Goal: Information Seeking & Learning: Learn about a topic

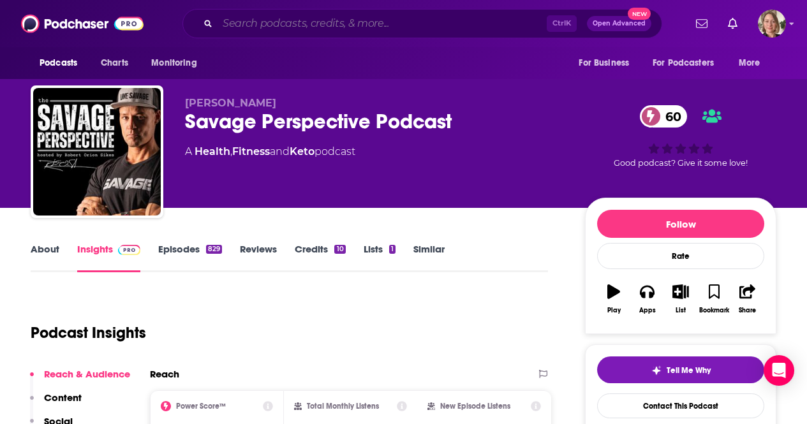
click at [300, 25] on input "Search podcasts, credits, & more..." at bounding box center [381, 23] width 329 height 20
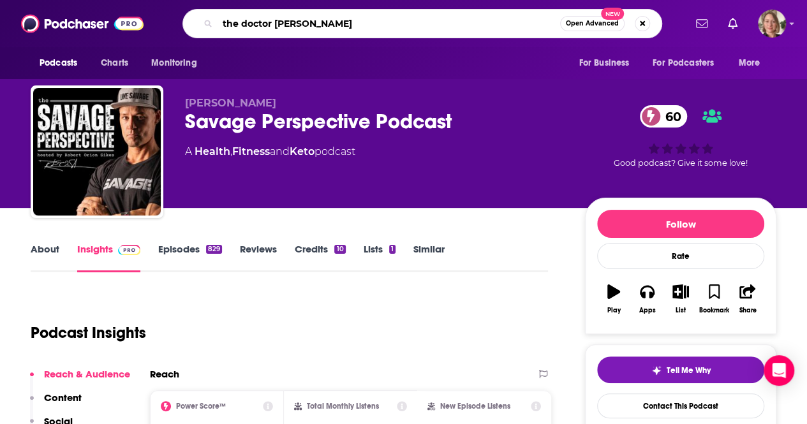
type input "the doctor [PERSON_NAME] podcast"
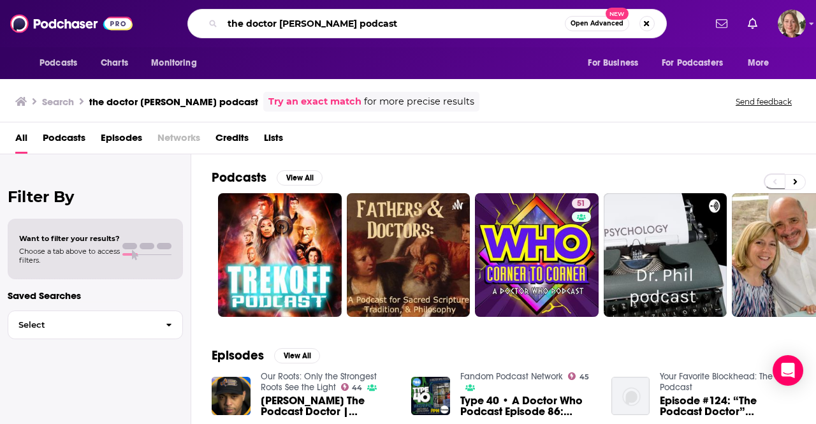
click at [272, 22] on input "the doctor [PERSON_NAME] podcast" at bounding box center [394, 23] width 342 height 20
type input "the dr [PERSON_NAME] podcast"
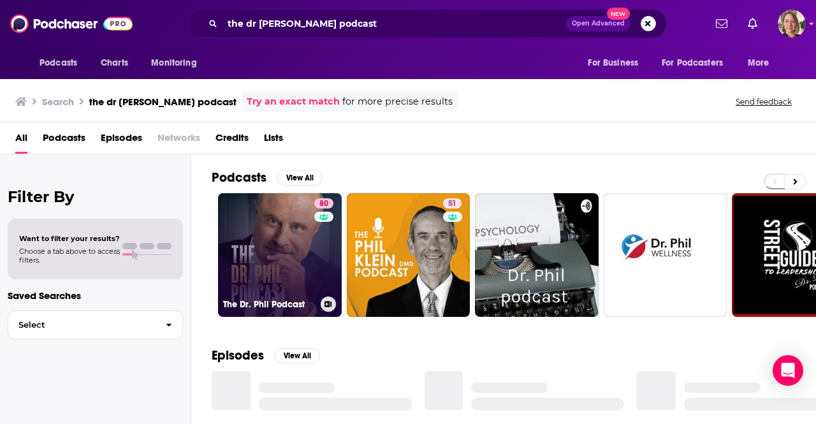
click at [293, 239] on link "80 The Dr. Phil Podcast" at bounding box center [280, 255] width 124 height 124
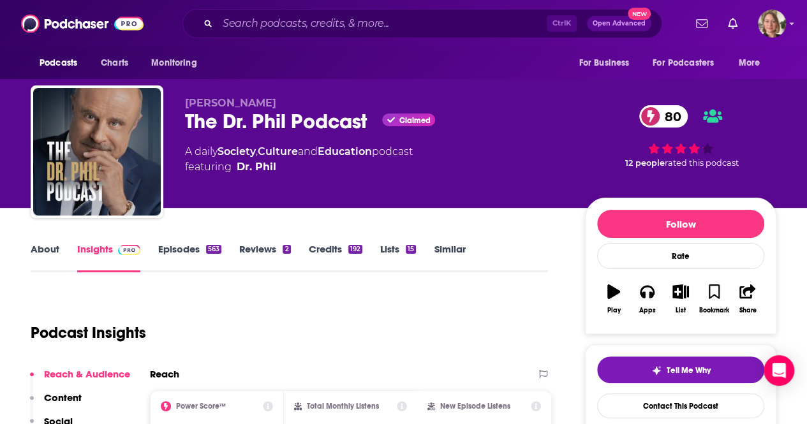
scroll to position [128, 0]
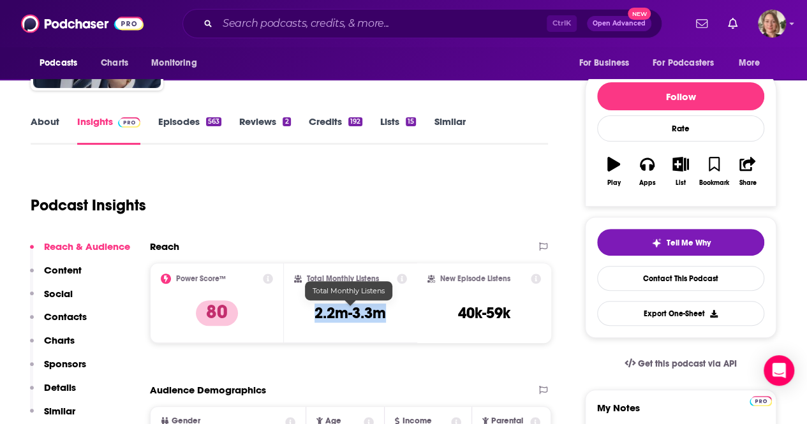
drag, startPoint x: 387, startPoint y: 316, endPoint x: 316, endPoint y: 309, distance: 70.5
click at [316, 309] on div "Total Monthly Listens 2.2m-3.3m" at bounding box center [351, 303] width 114 height 59
copy h3 "2.2m-3.3m"
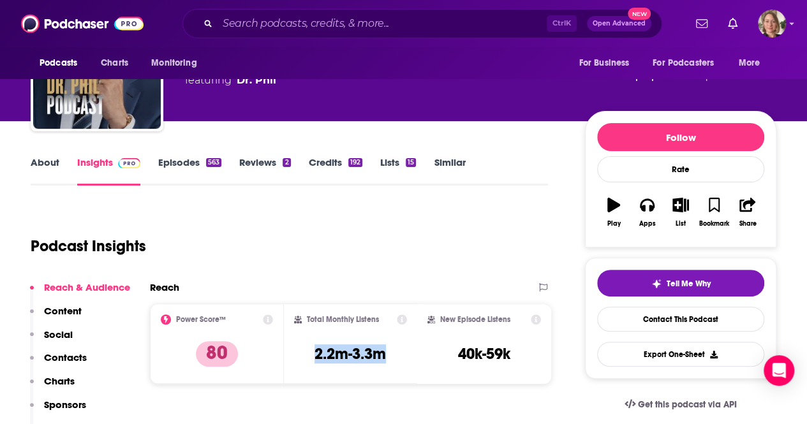
scroll to position [0, 0]
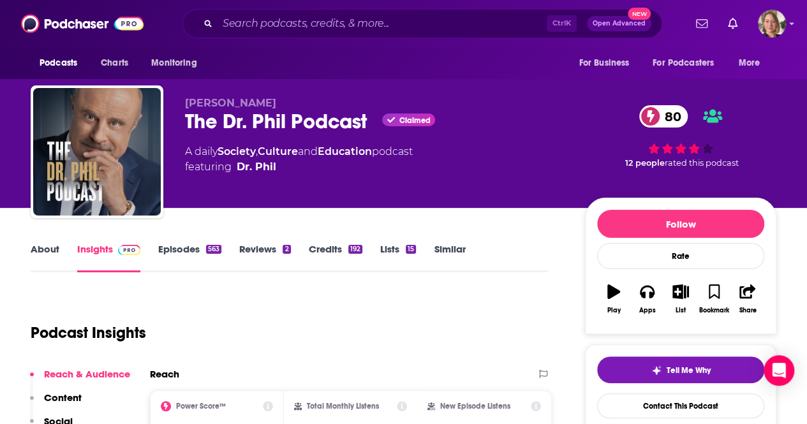
click at [46, 252] on link "About" at bounding box center [45, 257] width 29 height 29
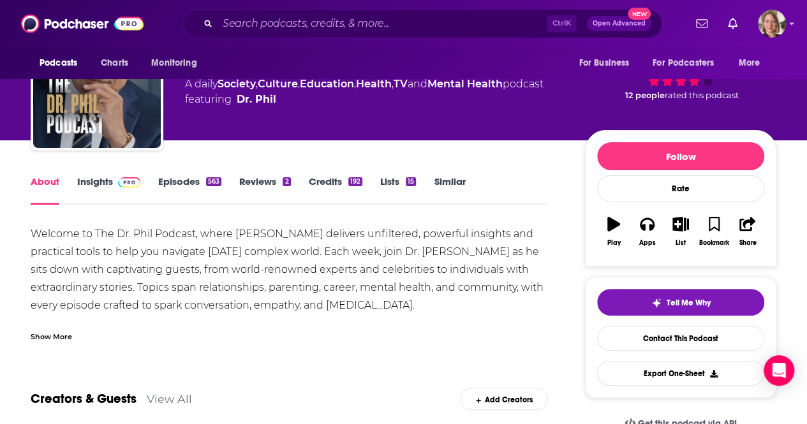
scroll to position [191, 0]
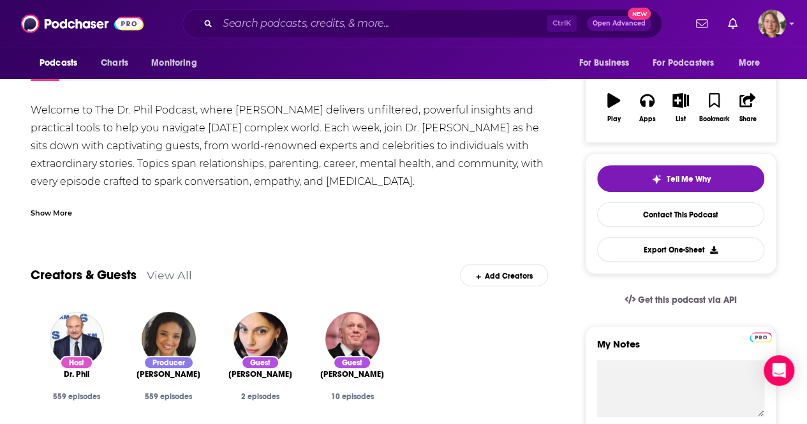
click at [47, 216] on div "Show More" at bounding box center [51, 212] width 41 height 12
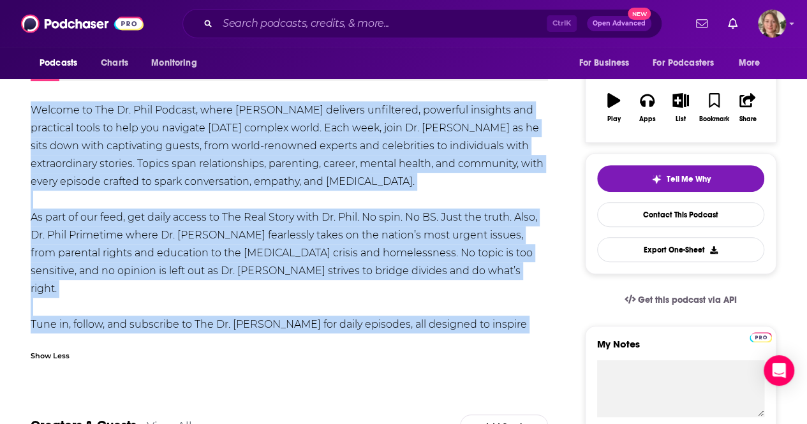
drag, startPoint x: 29, startPoint y: 111, endPoint x: 198, endPoint y: 320, distance: 268.4
copy div "Welcome to The Dr. Phil Podcast, where [PERSON_NAME] delivers unfiltered, power…"
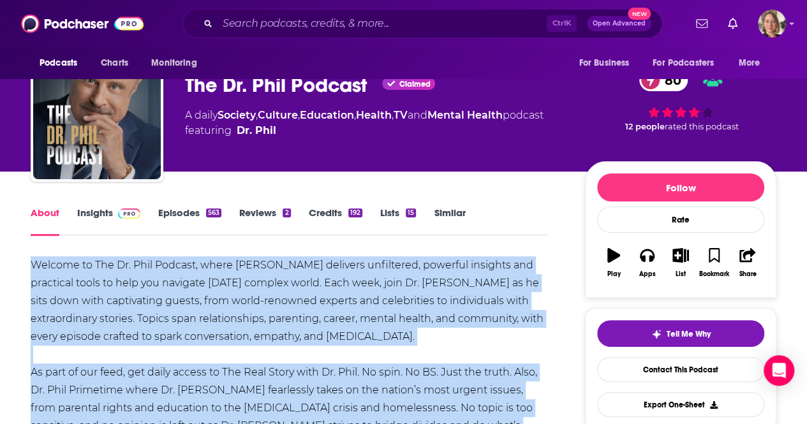
scroll to position [0, 0]
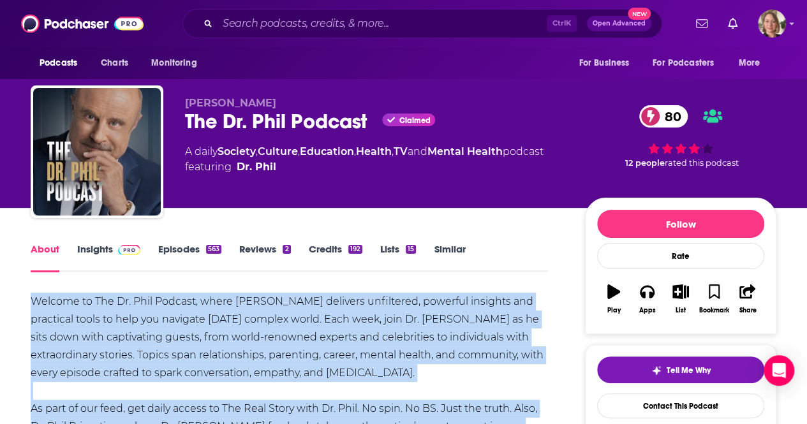
click at [102, 249] on link "Insights" at bounding box center [108, 257] width 63 height 29
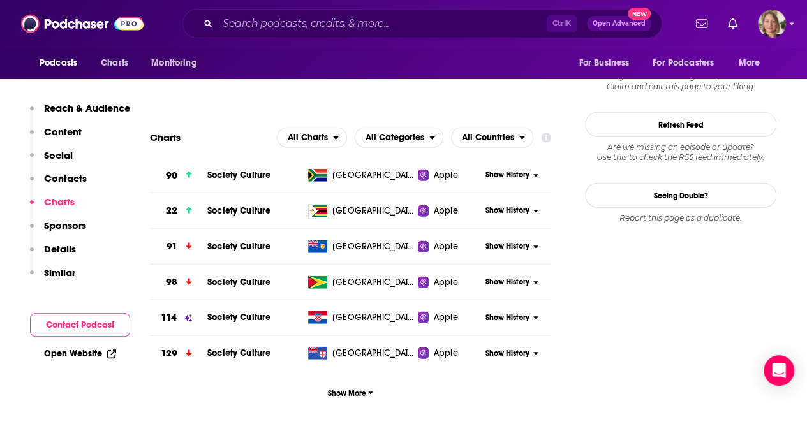
scroll to position [1531, 0]
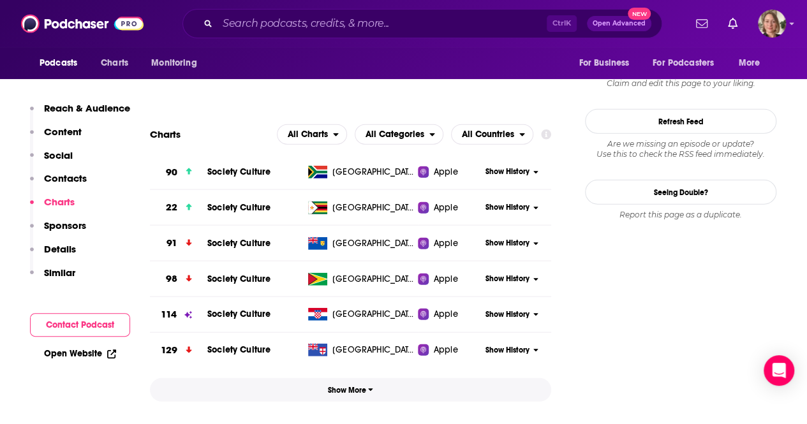
click at [351, 378] on button "Show More" at bounding box center [350, 390] width 401 height 24
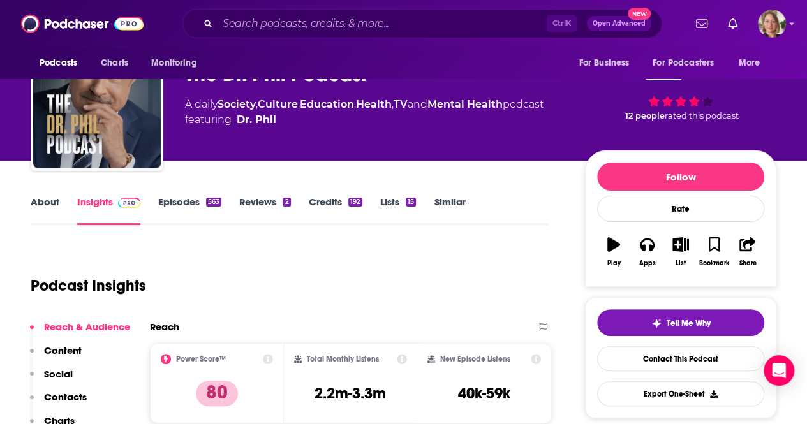
scroll to position [0, 0]
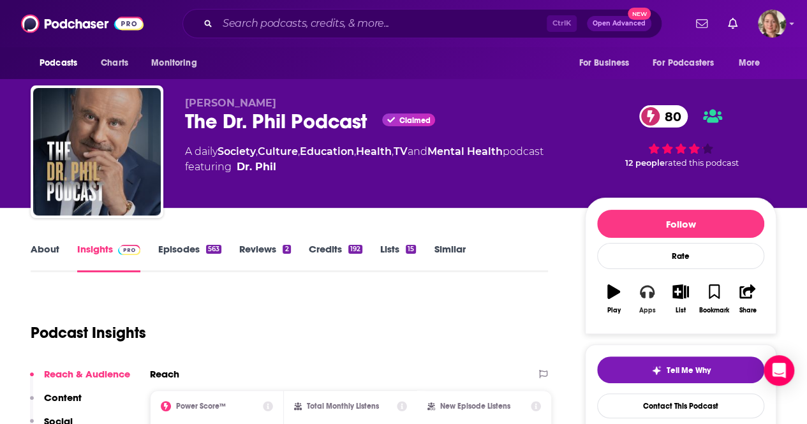
click at [652, 308] on div "Apps" at bounding box center [647, 311] width 17 height 8
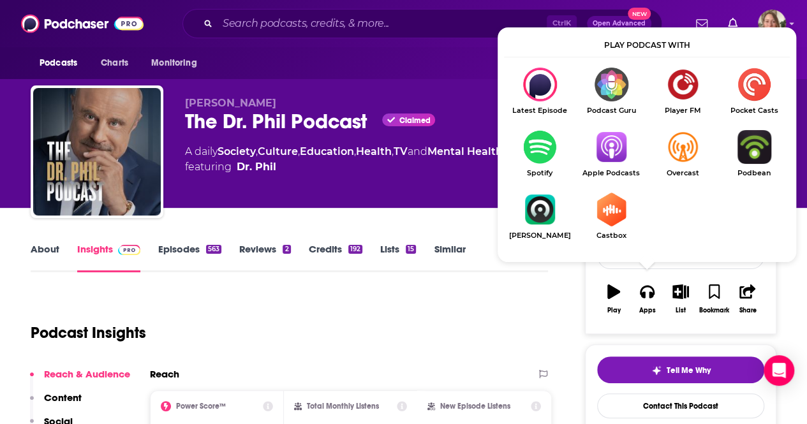
click at [619, 147] on img "Show Listen On dropdown" at bounding box center [610, 147] width 71 height 34
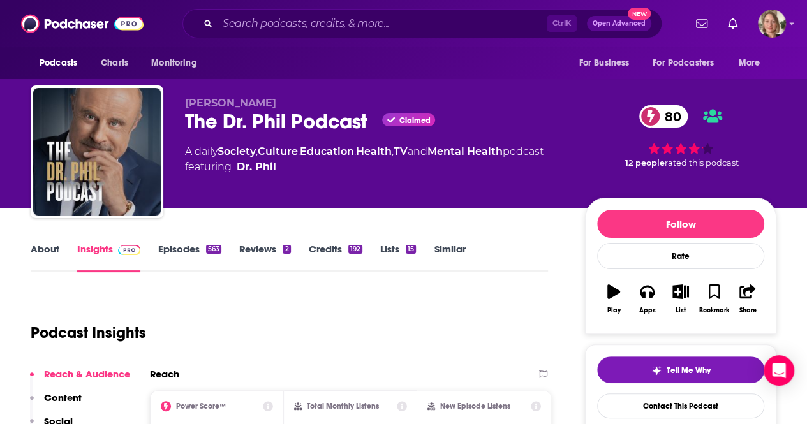
scroll to position [191, 0]
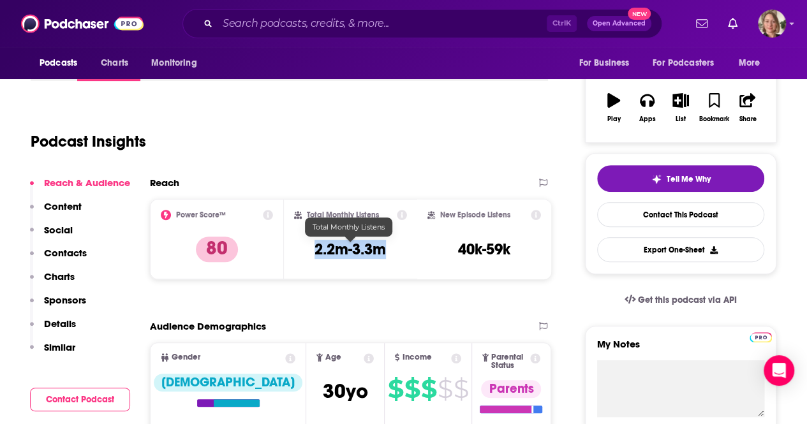
drag, startPoint x: 389, startPoint y: 249, endPoint x: 314, endPoint y: 249, distance: 74.6
click at [314, 249] on div "Total Monthly Listens 2.2m-3.3m" at bounding box center [351, 239] width 114 height 59
copy h3 "2.2m-3.3m"
